Goal: Task Accomplishment & Management: Manage account settings

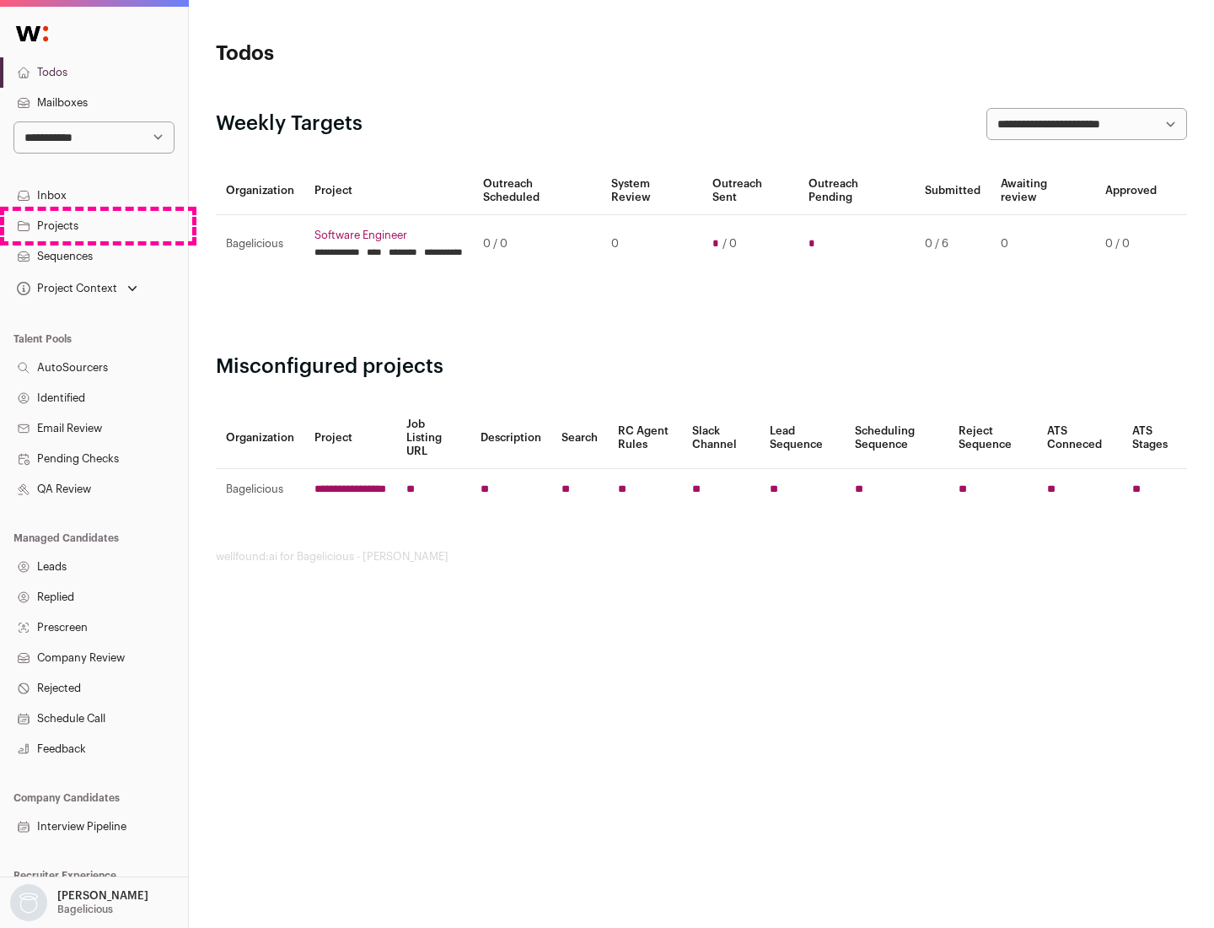
click at [94, 225] on link "Projects" at bounding box center [94, 226] width 188 height 30
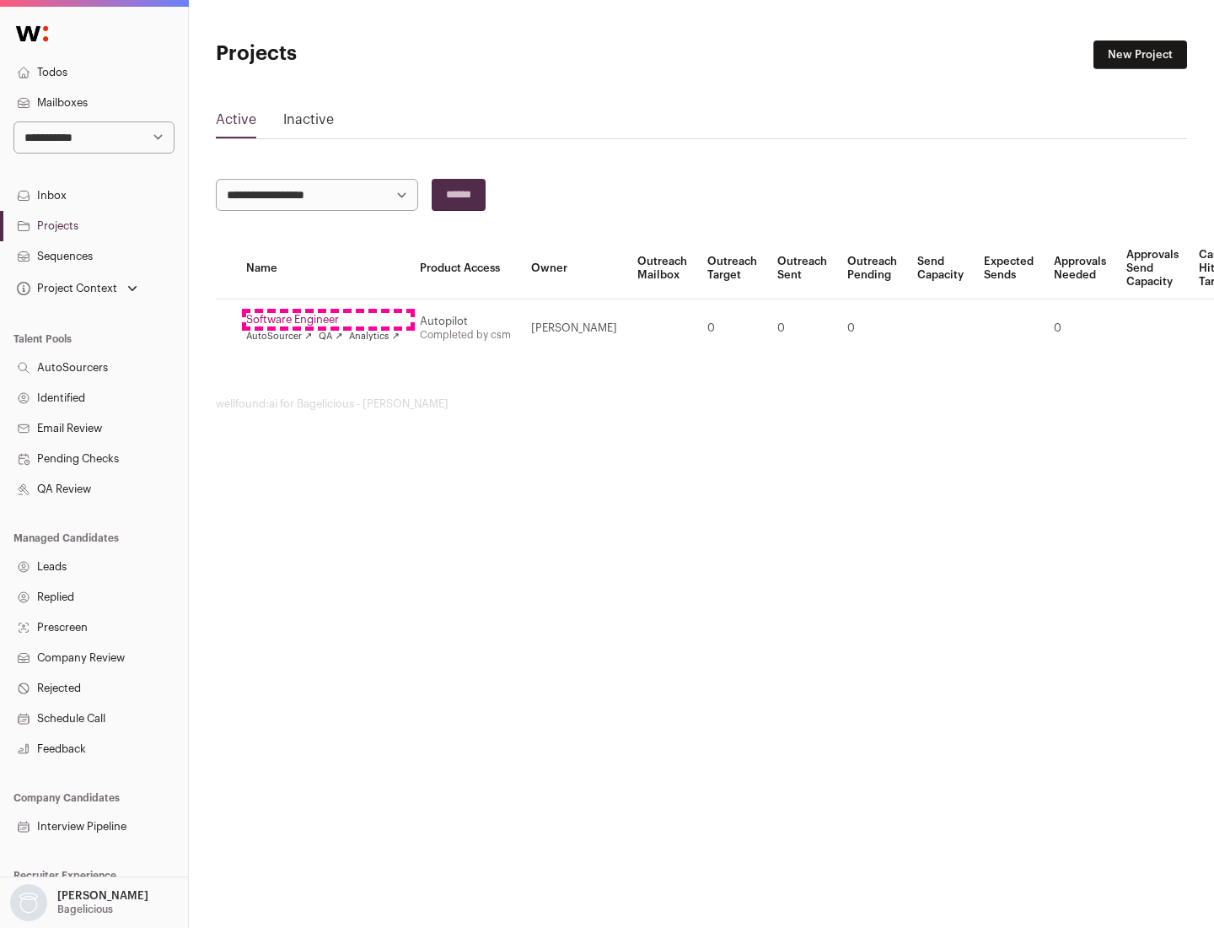
click at [328, 320] on link "Software Engineer" at bounding box center [322, 319] width 153 height 13
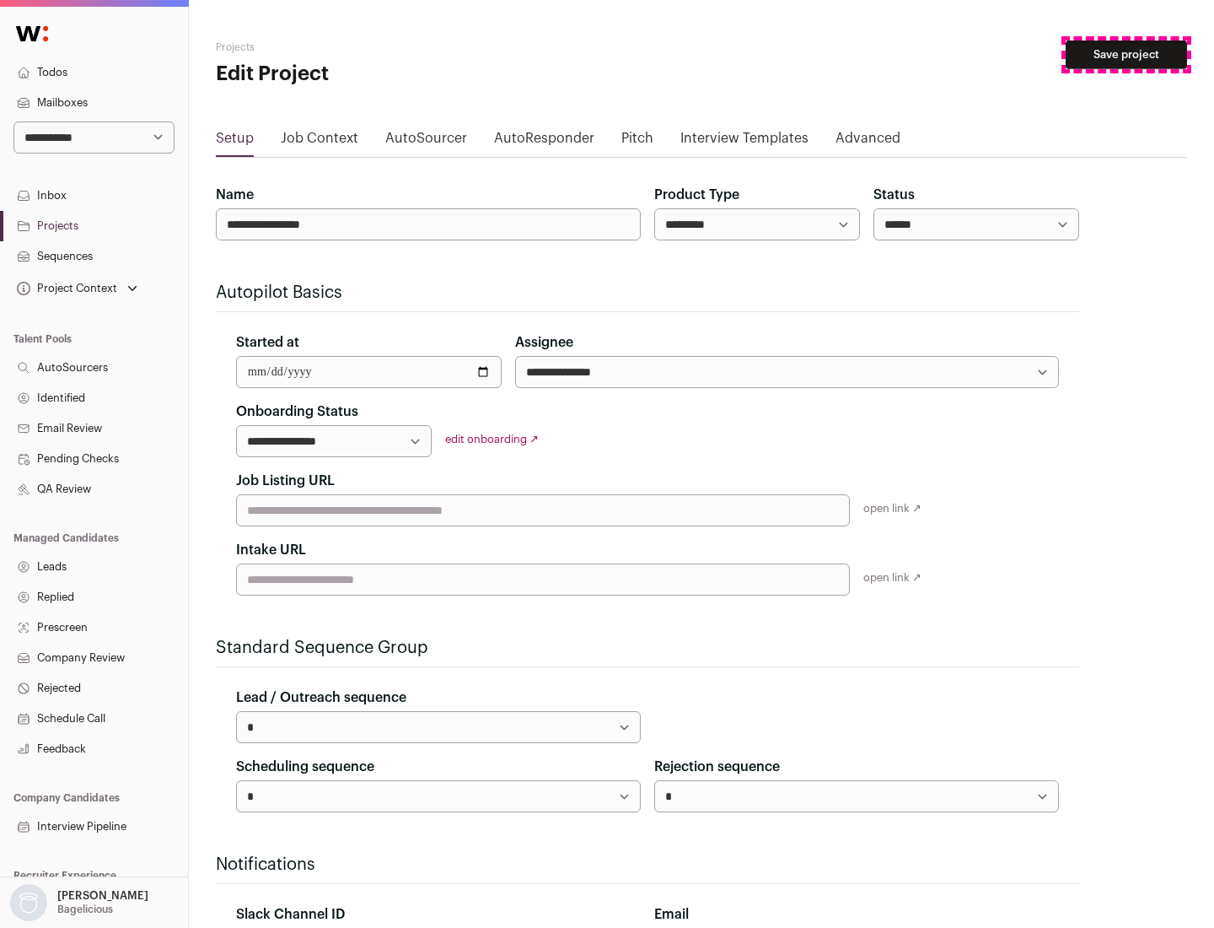
click at [1127, 55] on button "Save project" at bounding box center [1126, 54] width 121 height 29
